Goal: Task Accomplishment & Management: Manage account settings

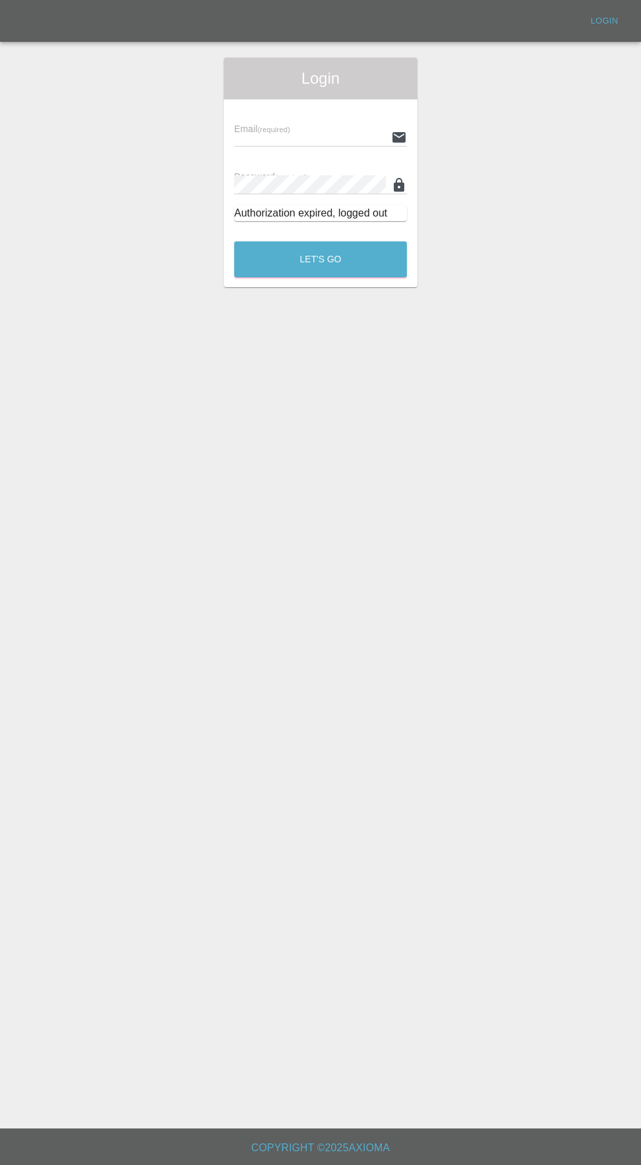
click at [289, 96] on div "Login" at bounding box center [321, 79] width 194 height 42
click at [289, 133] on input "text" at bounding box center [310, 137] width 152 height 19
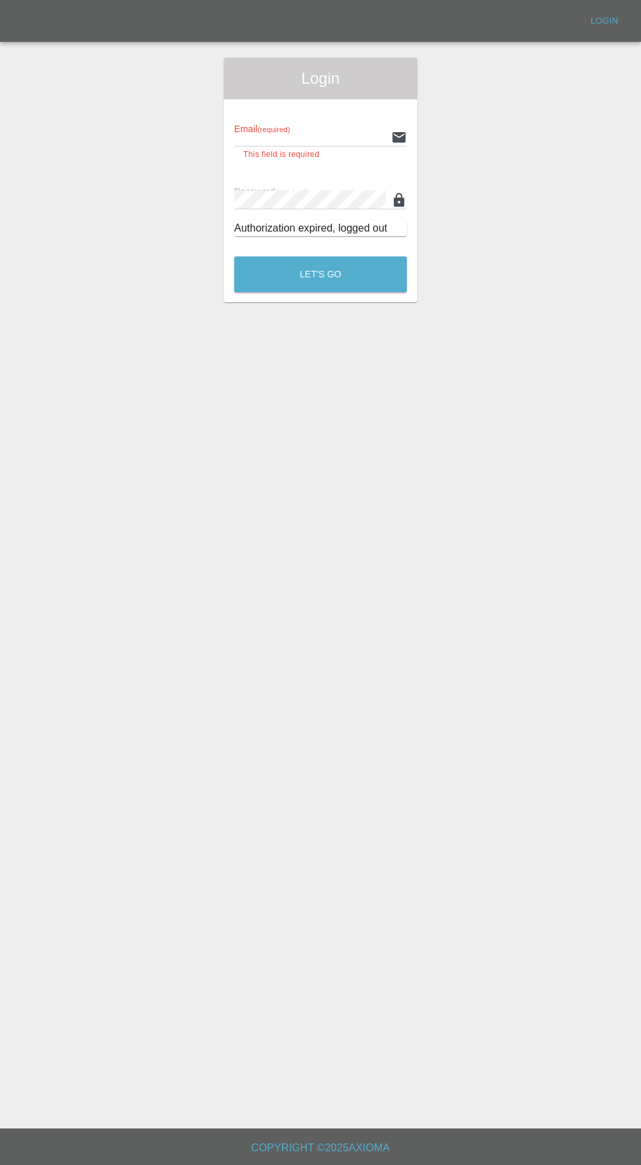
type input "info@darkknightbodyworks.co.uk"
click at [234, 256] on button "Let's Go" at bounding box center [320, 274] width 173 height 36
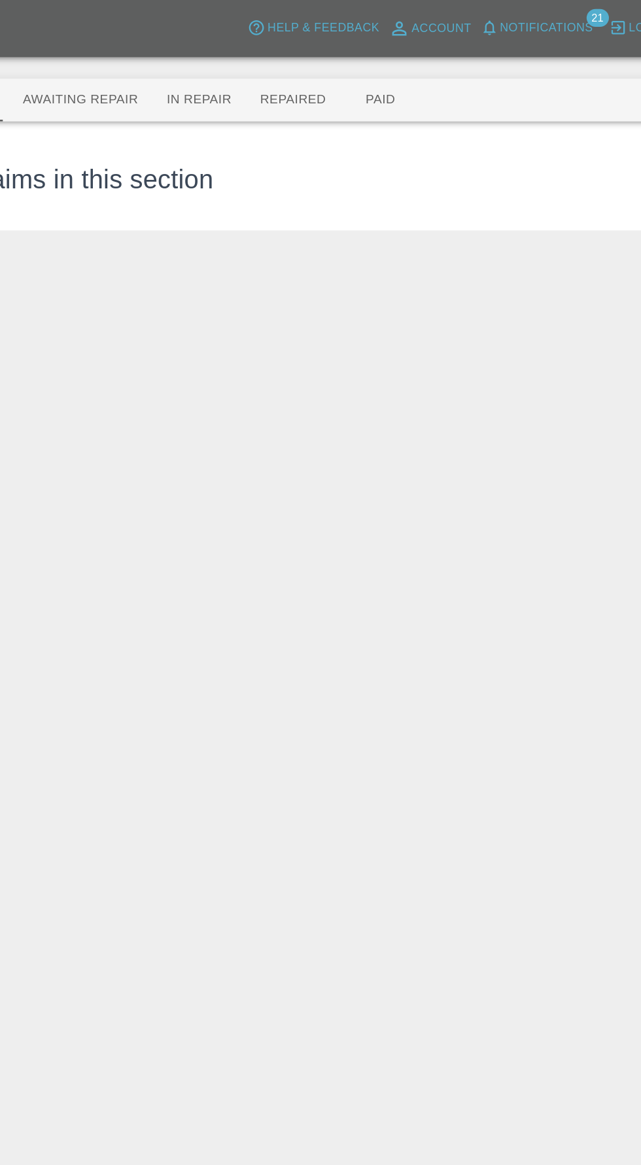
click at [545, 24] on span "Notifications" at bounding box center [524, 20] width 68 height 15
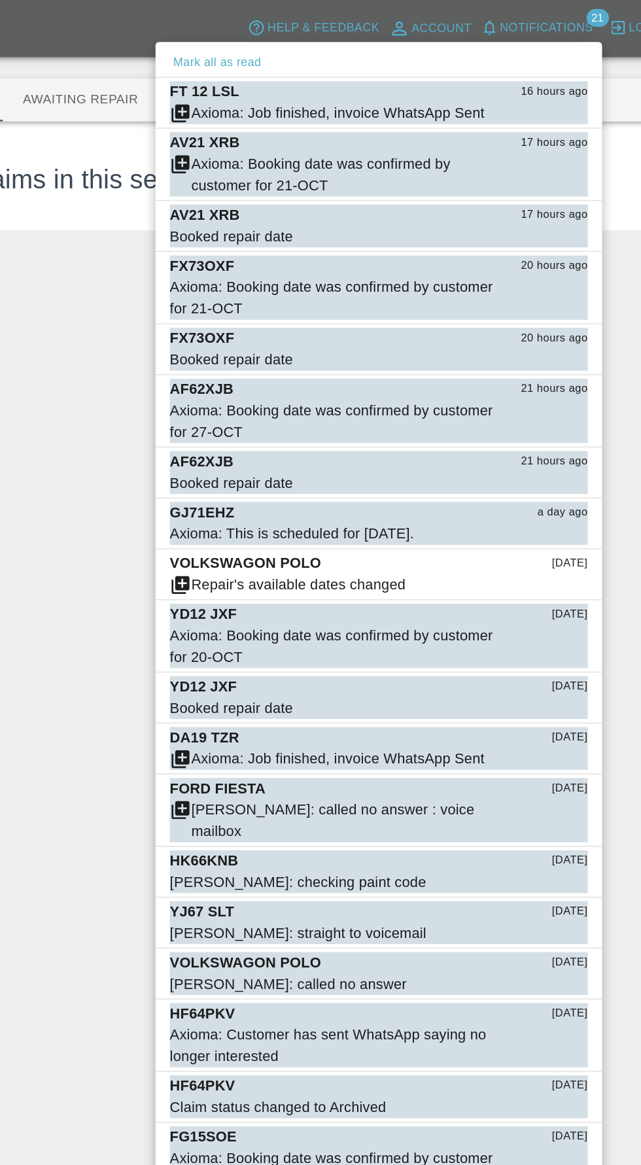
click at [190, 521] on div at bounding box center [320, 582] width 641 height 1165
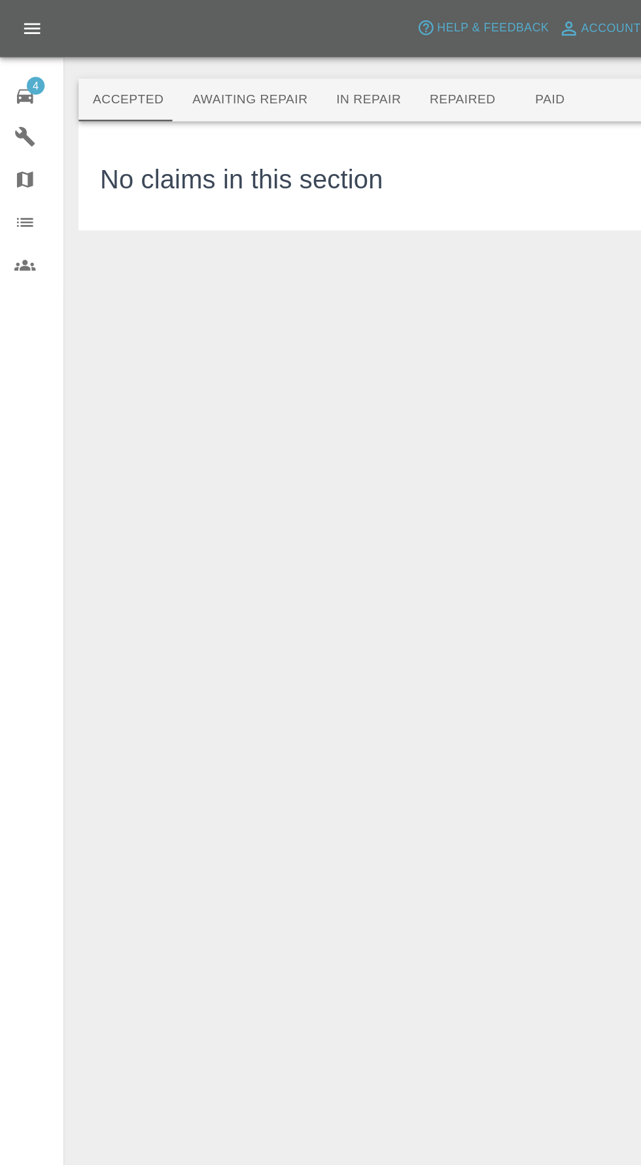
click at [164, 78] on button "Awaiting Repair" at bounding box center [182, 73] width 105 height 31
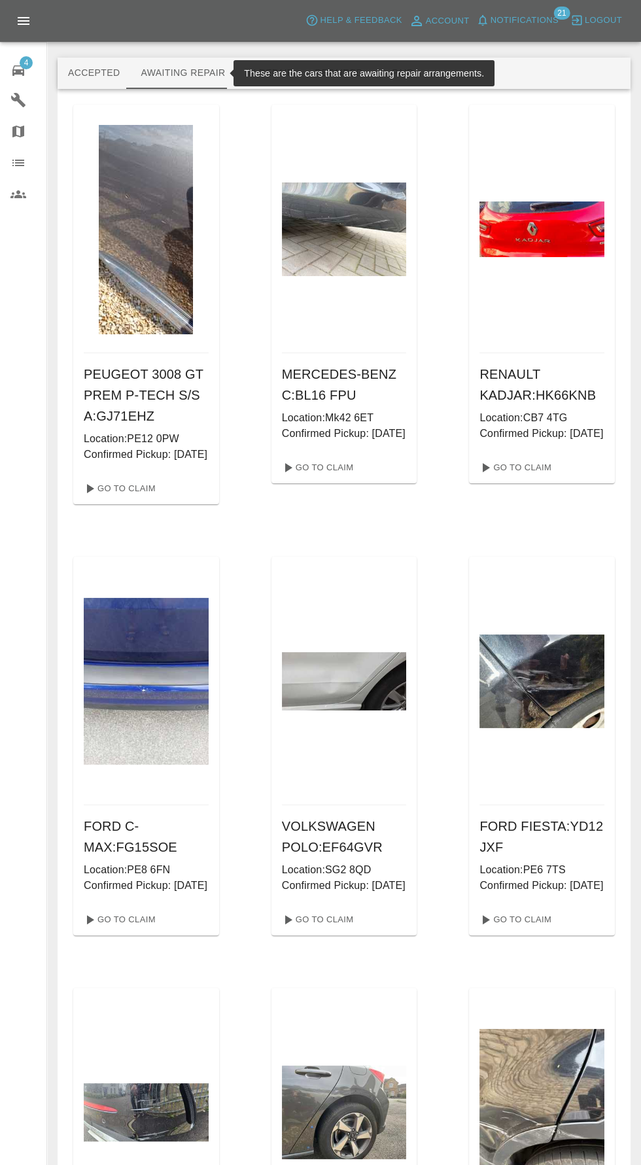
click at [69, 61] on button "Accepted" at bounding box center [94, 73] width 73 height 31
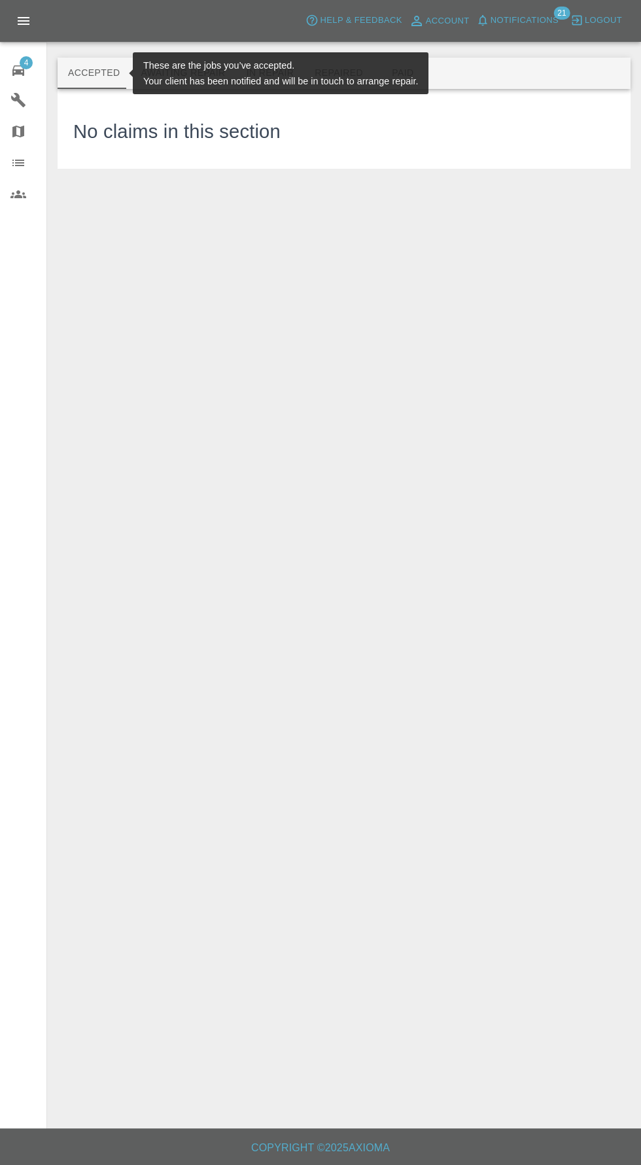
click at [145, 87] on button "Awaiting Repair" at bounding box center [182, 73] width 105 height 31
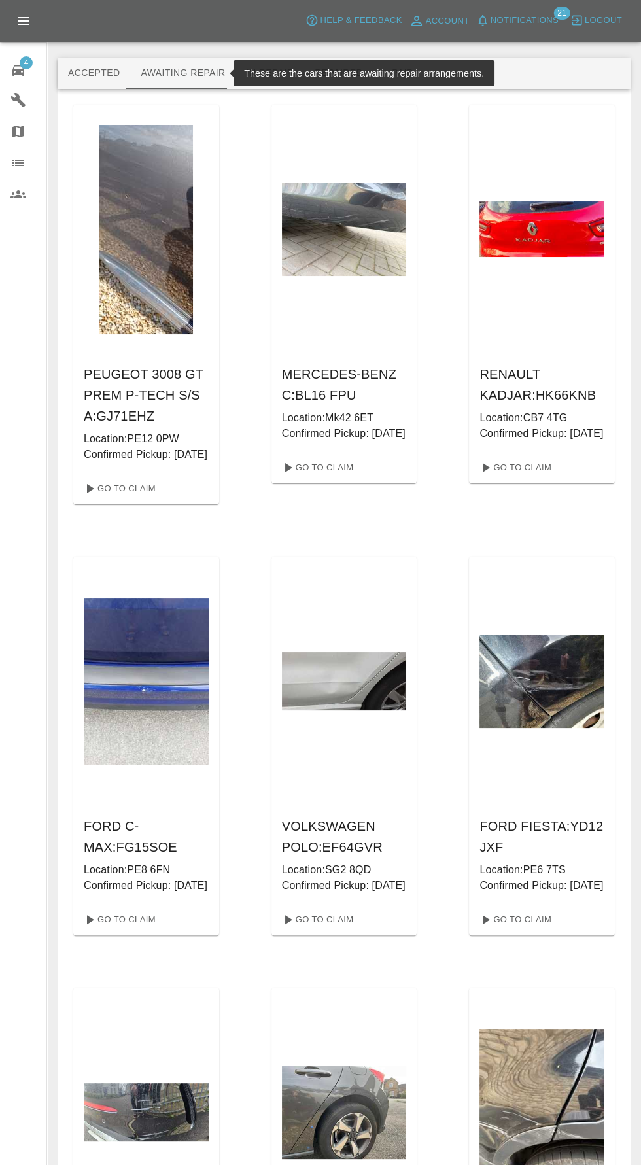
click at [19, 70] on icon at bounding box center [18, 70] width 12 height 10
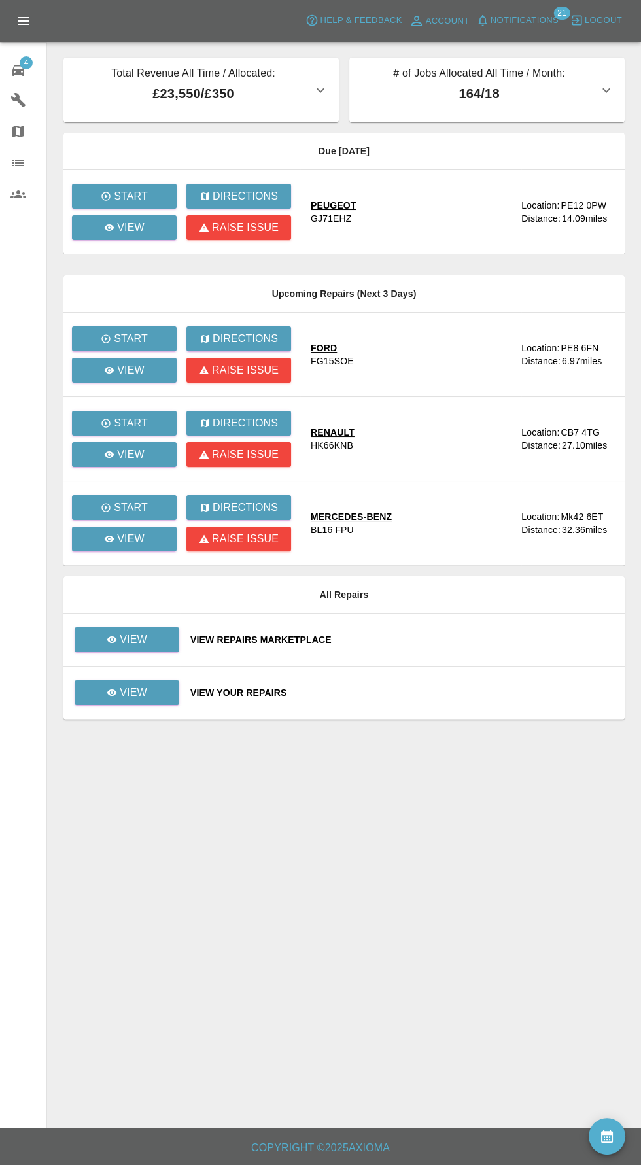
click at [567, 1128] on main "Total Revenue All Time / Allocated: £23,550 / £350 Dark Knight Bodyworks : £23,…" at bounding box center [320, 564] width 641 height 1128
click at [593, 1124] on button "availability" at bounding box center [607, 1136] width 37 height 37
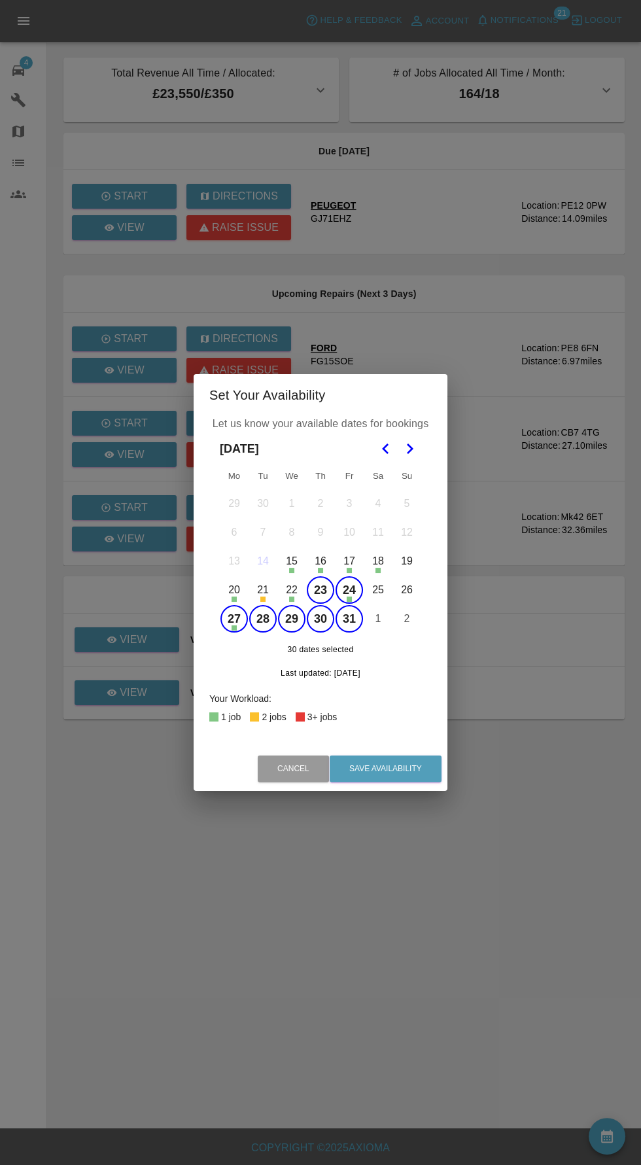
click at [262, 590] on button "21" at bounding box center [262, 589] width 27 height 27
click at [262, 591] on button "21" at bounding box center [262, 589] width 27 height 27
click at [315, 591] on button "23" at bounding box center [320, 589] width 27 height 27
